Goal: Transaction & Acquisition: Purchase product/service

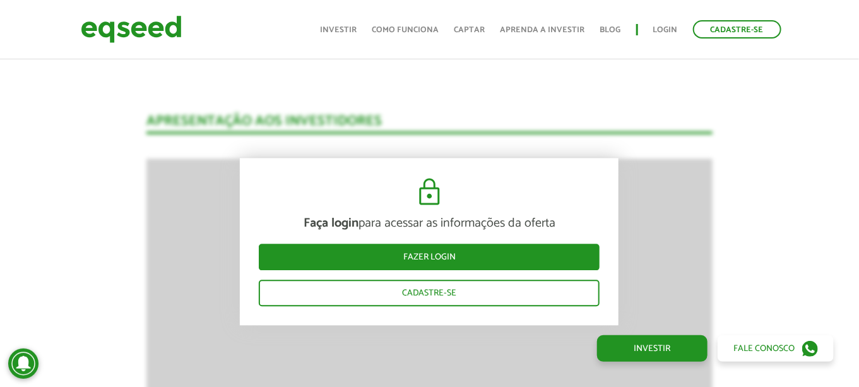
scroll to position [1010, 0]
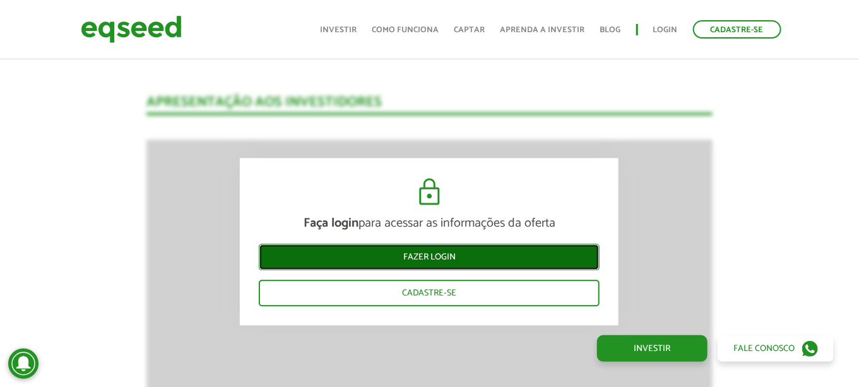
click at [392, 265] on link "Fazer login" at bounding box center [429, 257] width 341 height 27
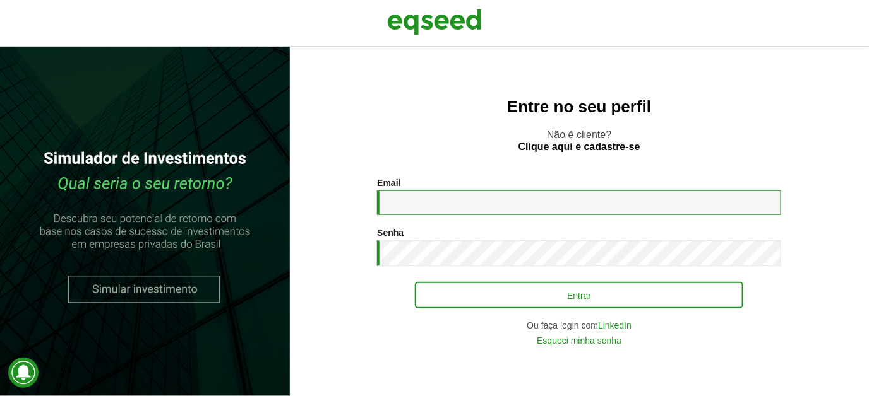
type input "**********"
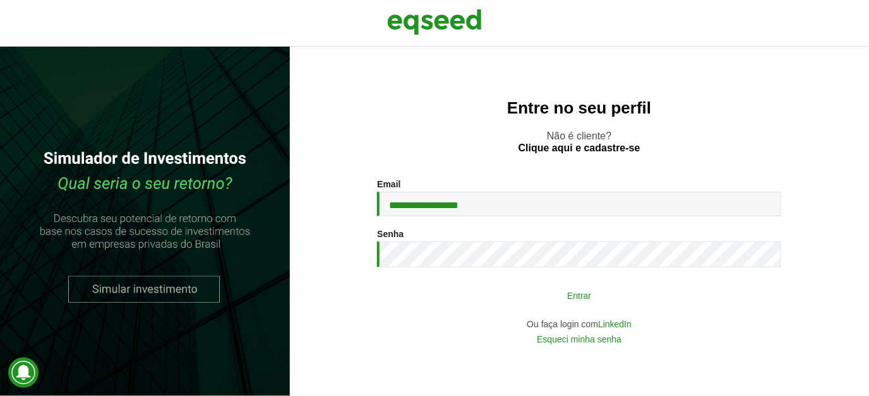
click at [572, 300] on button "Entrar" at bounding box center [579, 295] width 328 height 24
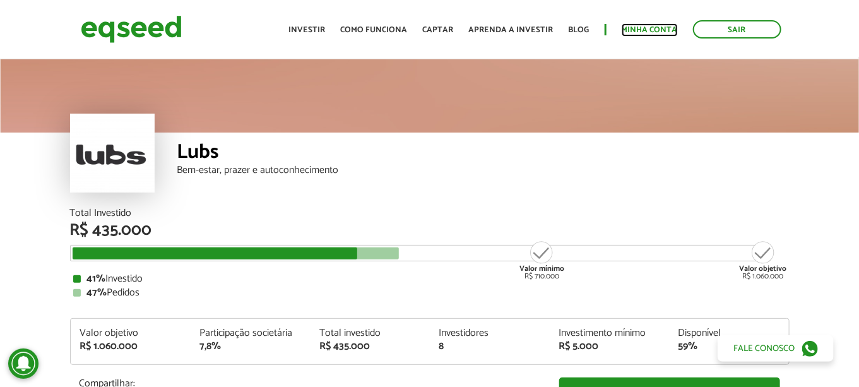
click at [663, 27] on link "Minha conta" at bounding box center [650, 30] width 56 height 8
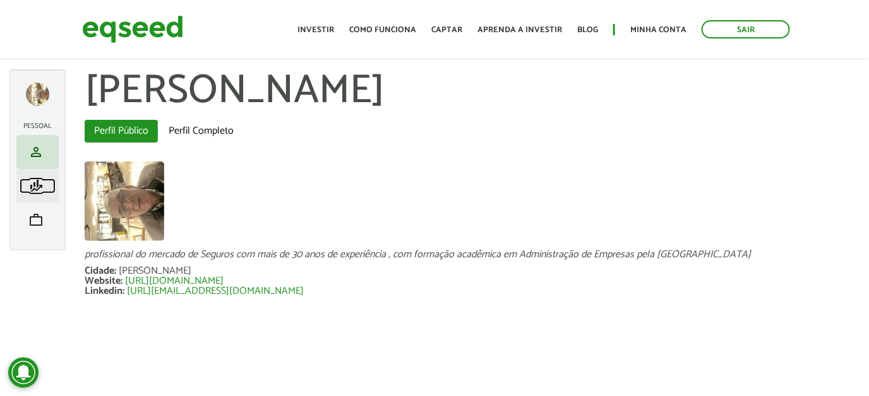
click at [40, 191] on span "finance_mode" at bounding box center [35, 186] width 15 height 15
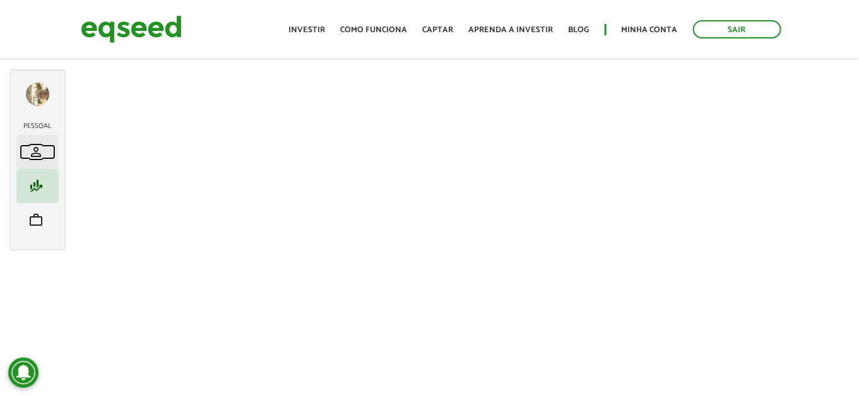
click at [40, 153] on span "person" at bounding box center [35, 152] width 15 height 15
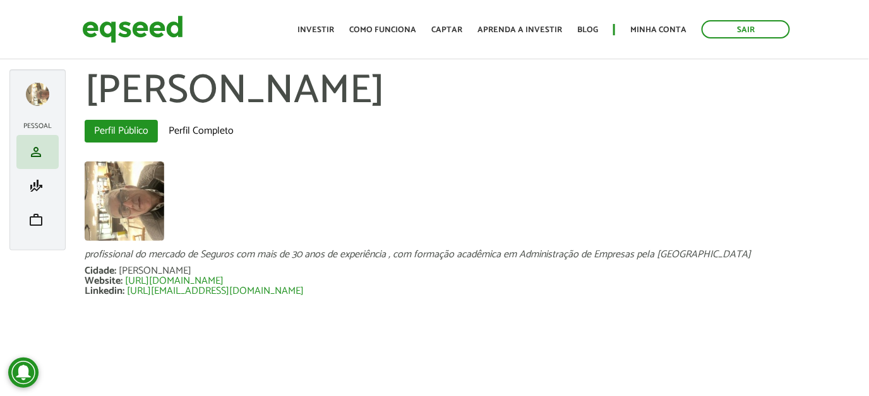
drag, startPoint x: 141, startPoint y: 211, endPoint x: 525, endPoint y: 170, distance: 386.0
click at [525, 170] on div at bounding box center [472, 203] width 775 height 82
click at [46, 227] on li "work Meu portfólio" at bounding box center [37, 220] width 42 height 34
click at [40, 215] on span "work" at bounding box center [35, 220] width 15 height 15
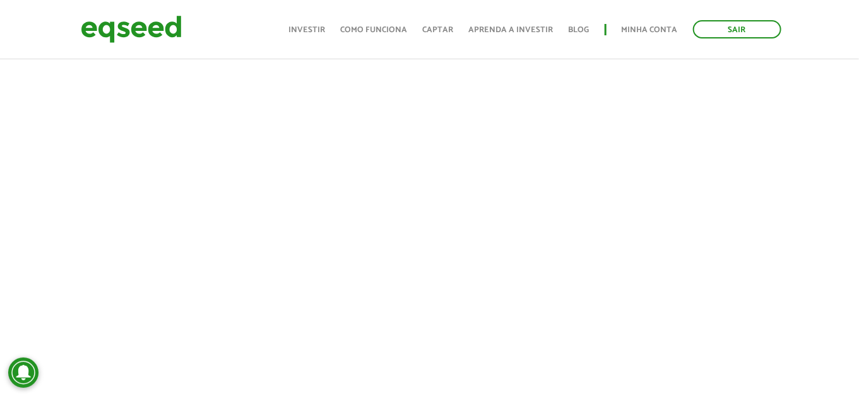
scroll to position [316, 0]
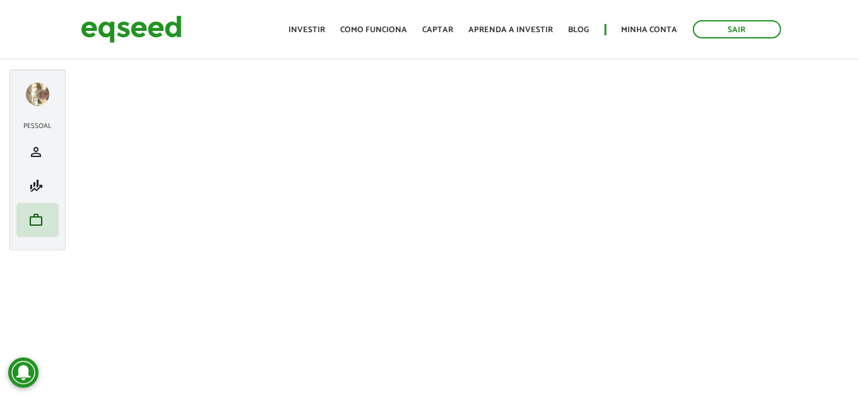
scroll to position [253, 0]
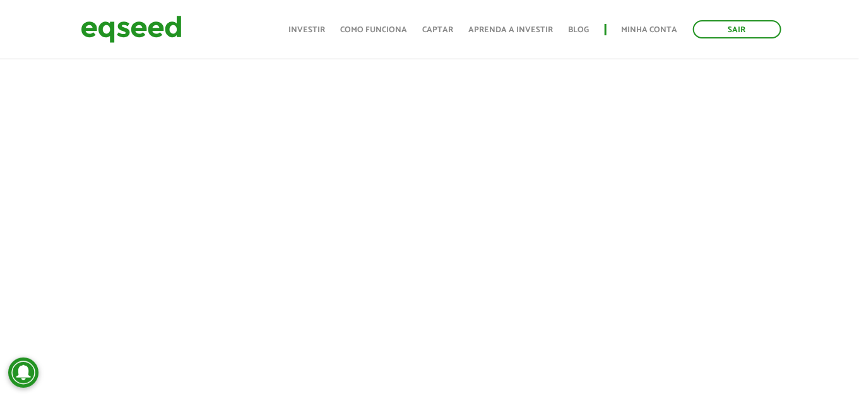
click at [28, 199] on aside "[PERSON_NAME] left_panel_close [GEOGRAPHIC_DATA] person Meu perfil finance_mode…" at bounding box center [37, 349] width 75 height 1064
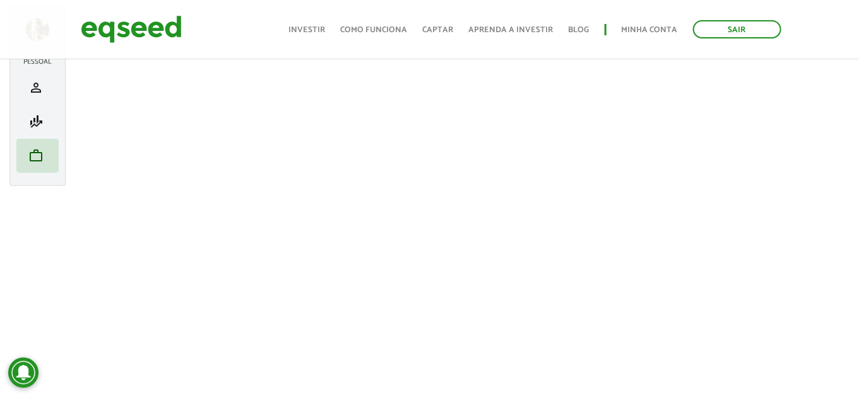
scroll to position [63, 0]
